Goal: Task Accomplishment & Management: Manage account settings

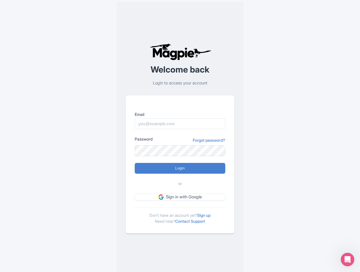
click at [180, 136] on div "Password Forgot password?" at bounding box center [180, 140] width 91 height 8
click at [180, 168] on input "Login" at bounding box center [180, 168] width 91 height 11
type input "Logging in..."
click at [348, 259] on icon "Open Intercom Messenger" at bounding box center [347, 259] width 9 height 9
